Goal: Information Seeking & Learning: Learn about a topic

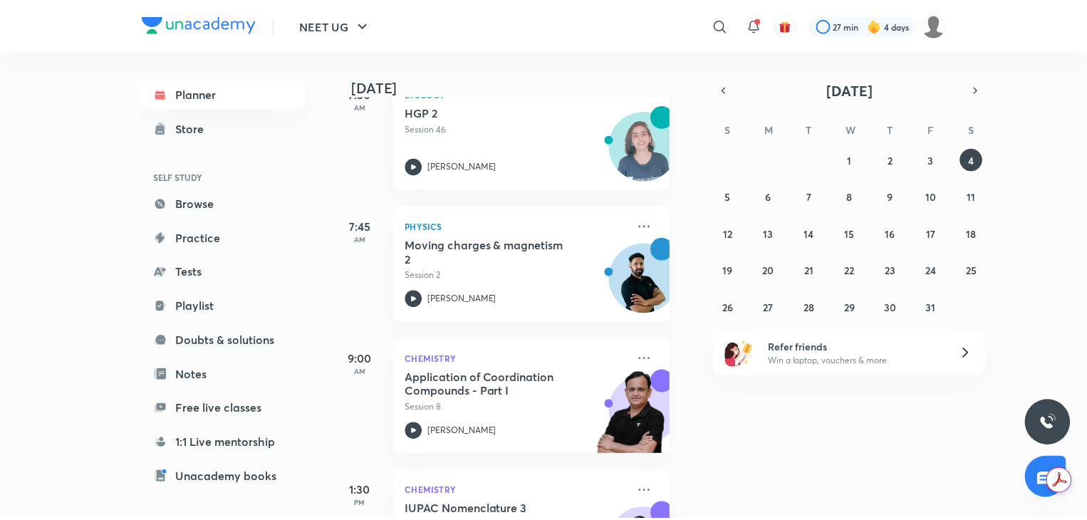
scroll to position [0, 14]
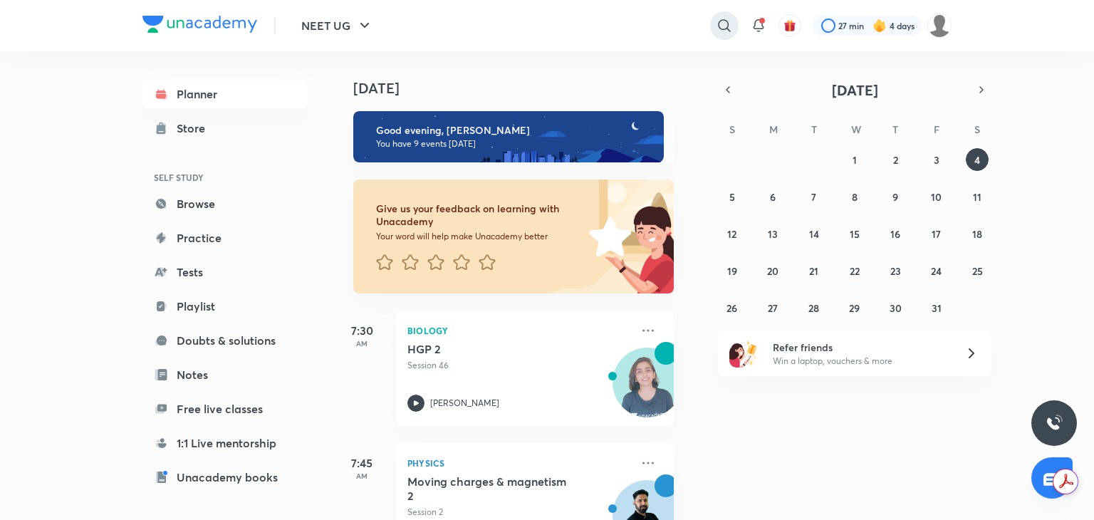
click at [721, 21] on icon at bounding box center [724, 25] width 17 height 17
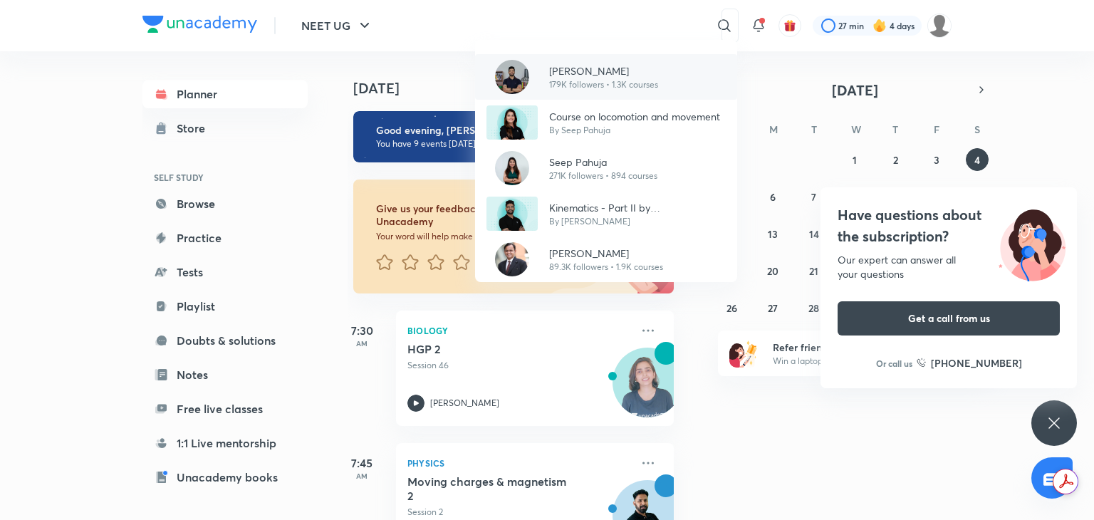
click at [627, 77] on p "[PERSON_NAME]" at bounding box center [603, 70] width 109 height 15
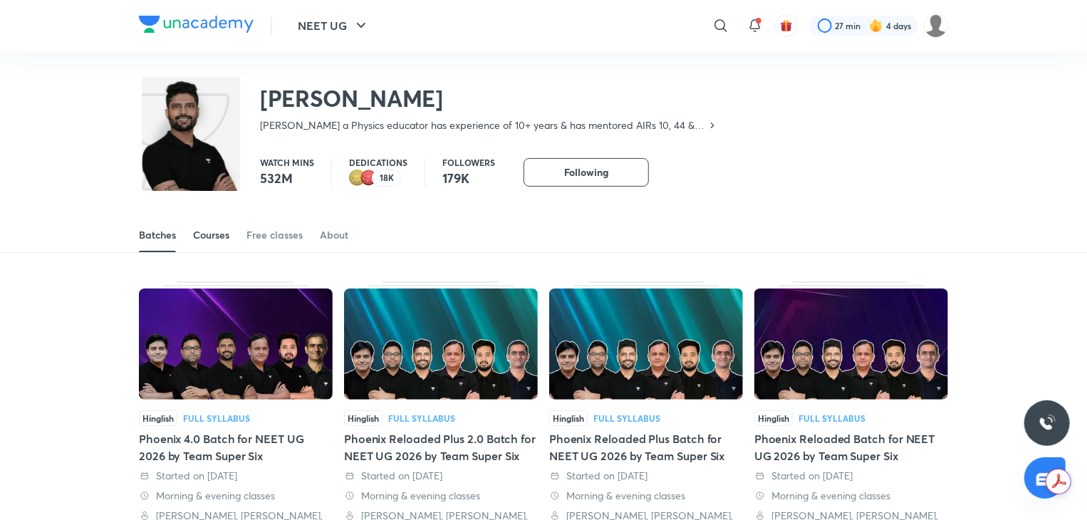
click at [214, 231] on div "Courses" at bounding box center [211, 235] width 36 height 14
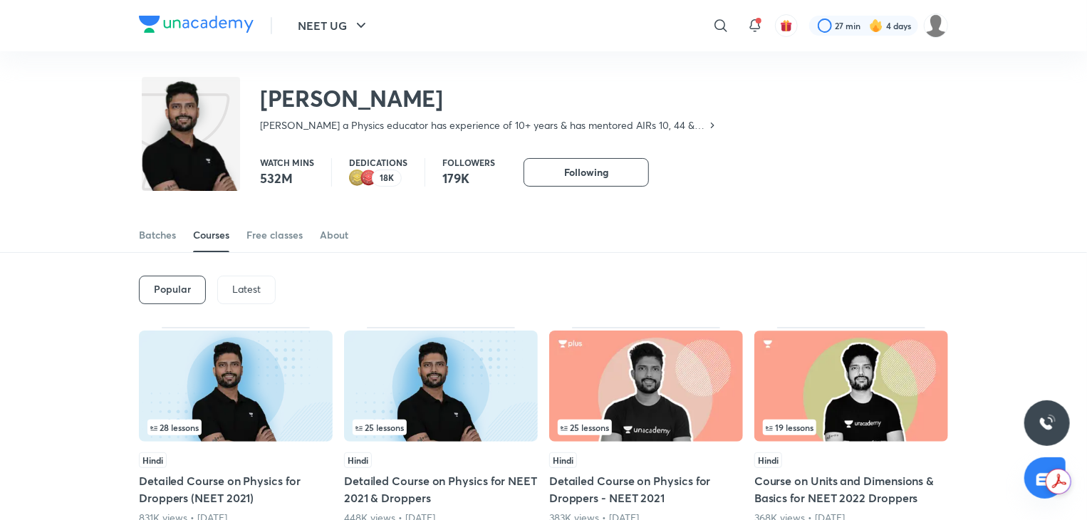
click at [244, 288] on p "Latest" at bounding box center [246, 288] width 28 height 11
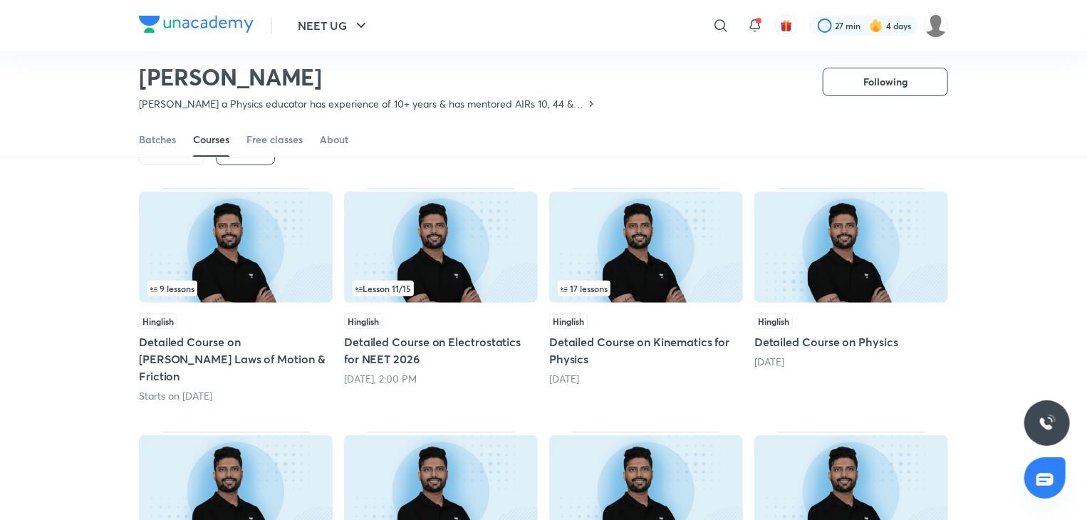
scroll to position [97, 0]
click at [247, 258] on img at bounding box center [236, 246] width 194 height 111
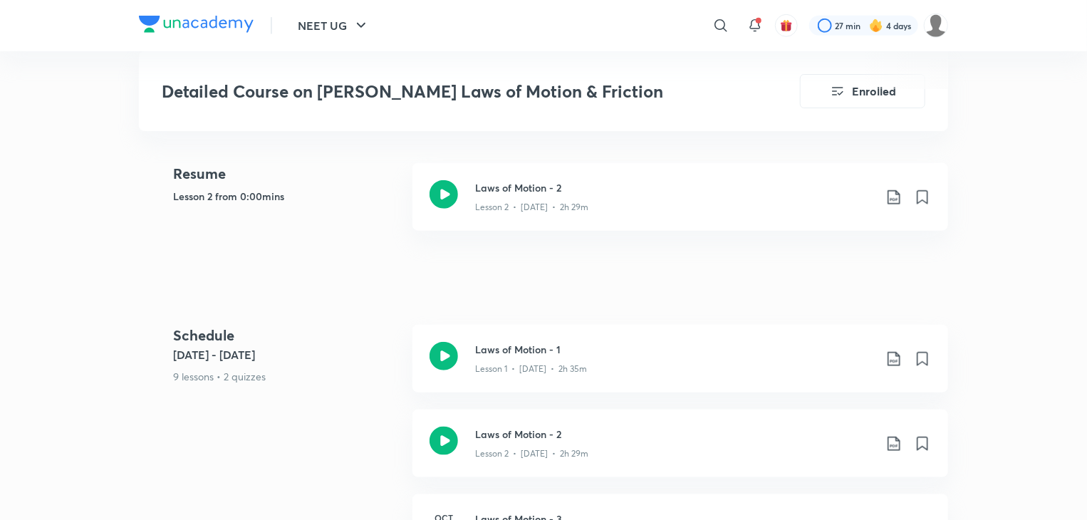
scroll to position [638, 0]
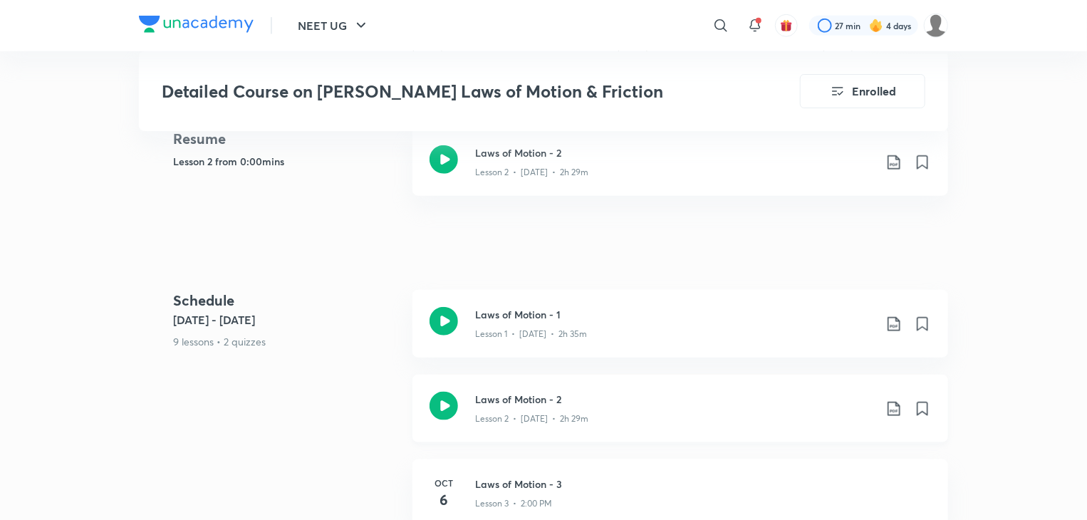
click at [442, 392] on icon at bounding box center [443, 406] width 28 height 28
